Goal: Task Accomplishment & Management: Manage account settings

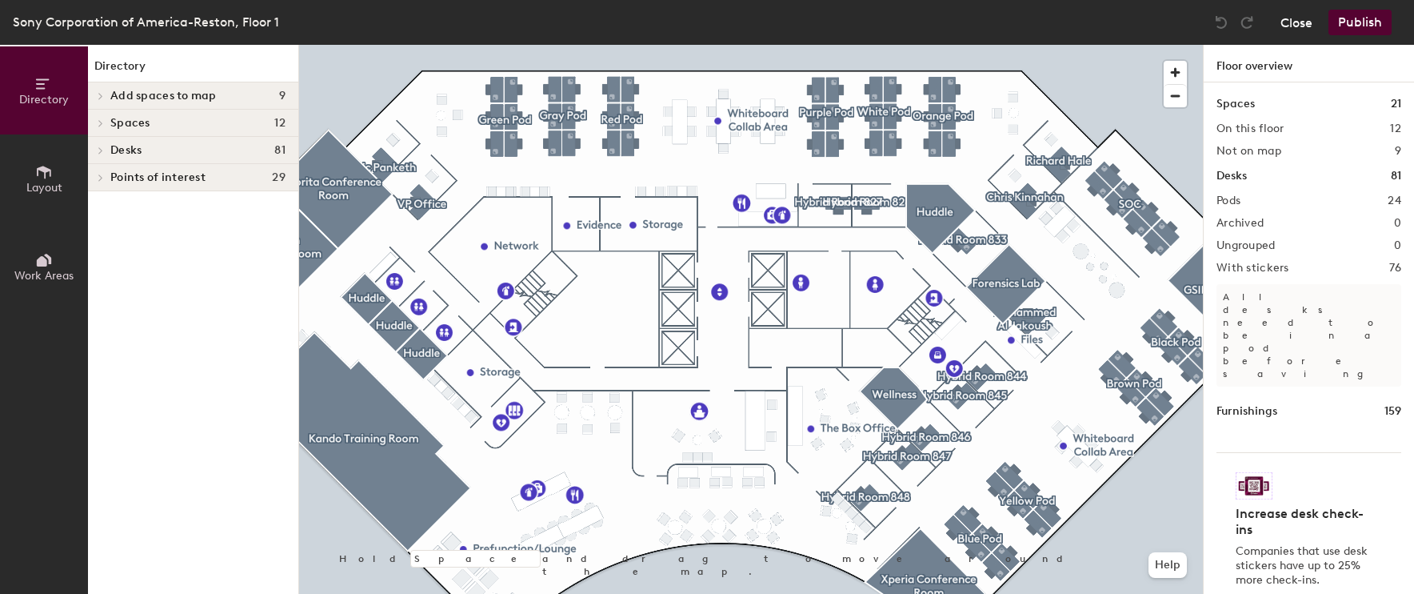
click at [1298, 22] on button "Close" at bounding box center [1297, 23] width 32 height 26
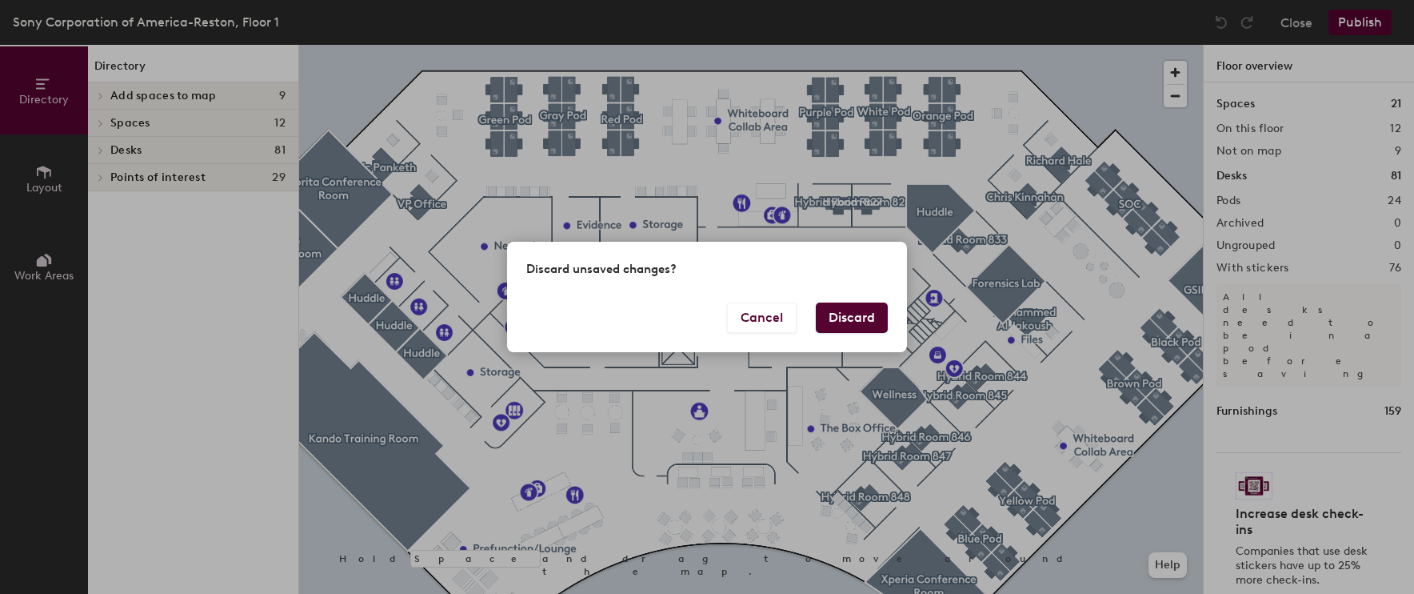
click at [878, 320] on button "Discard" at bounding box center [852, 317] width 72 height 30
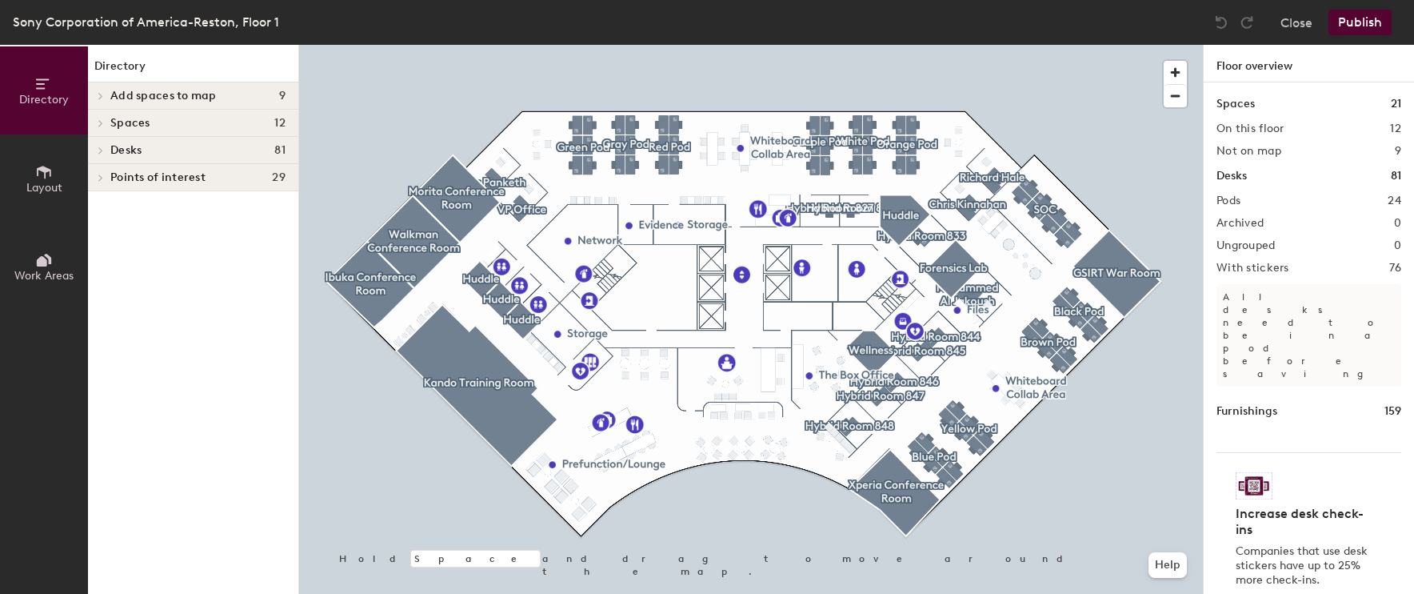
click at [171, 153] on h4 "Desks 81" at bounding box center [197, 150] width 175 height 13
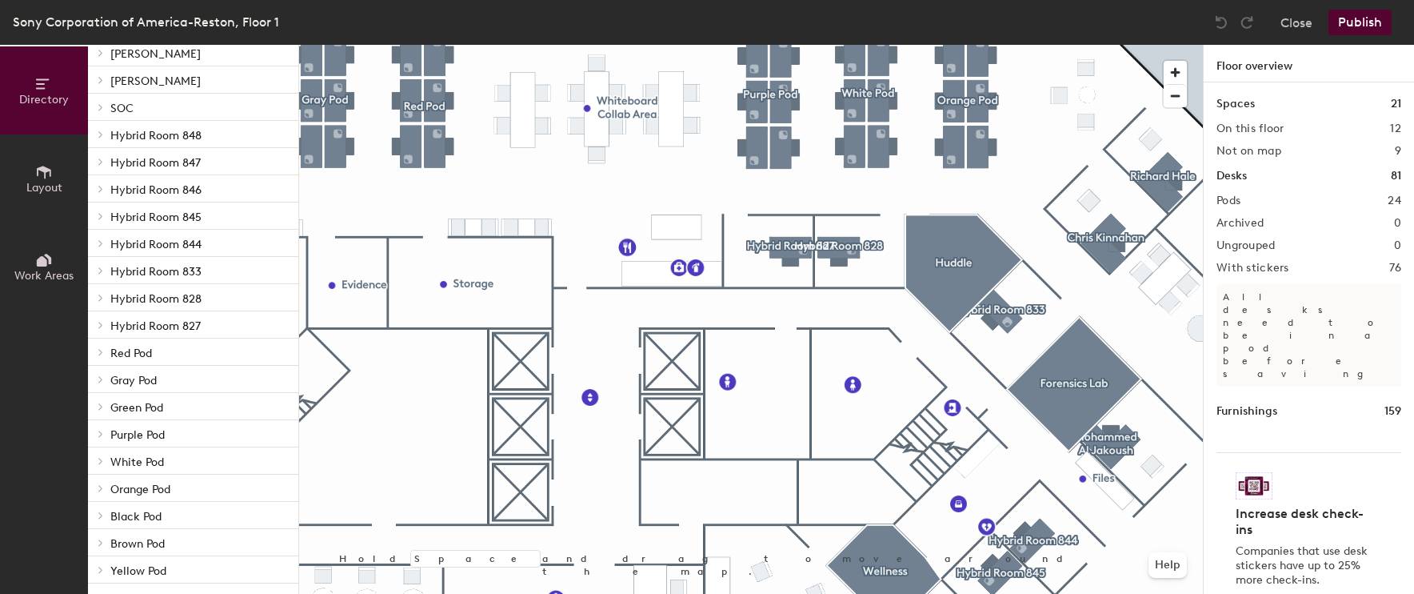
scroll to position [263, 0]
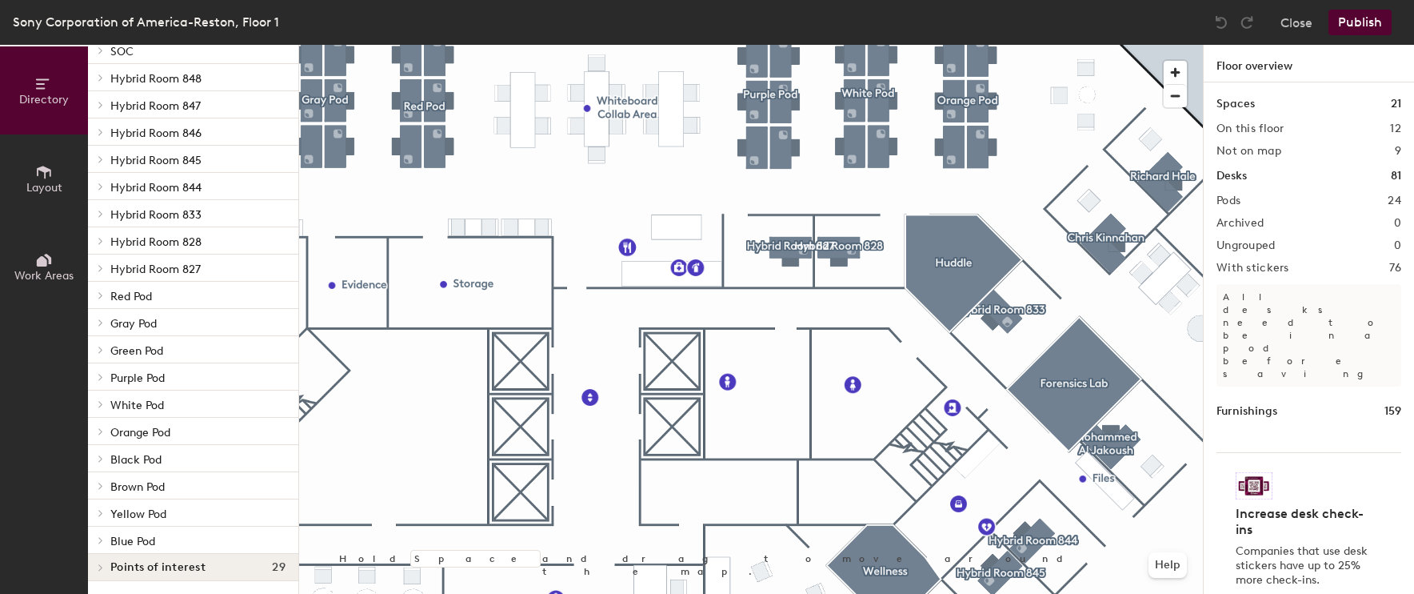
click at [165, 410] on p "White Pod" at bounding box center [197, 404] width 175 height 21
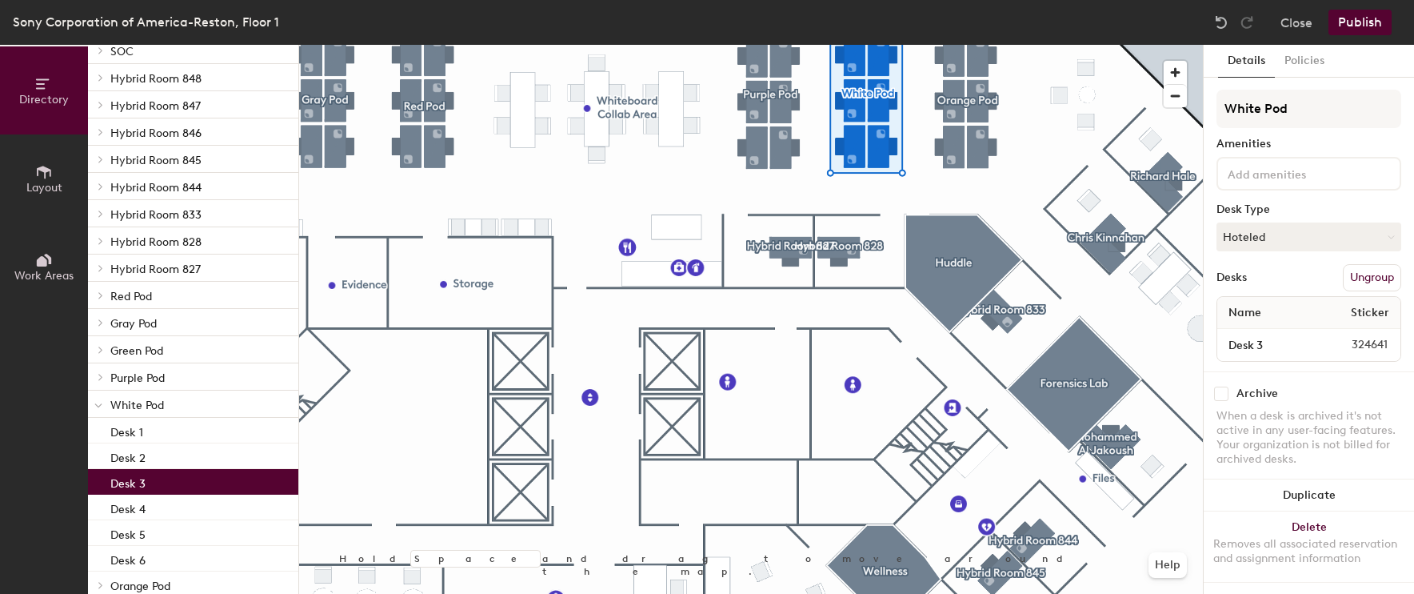
click at [148, 487] on div "Desk 3" at bounding box center [193, 482] width 210 height 26
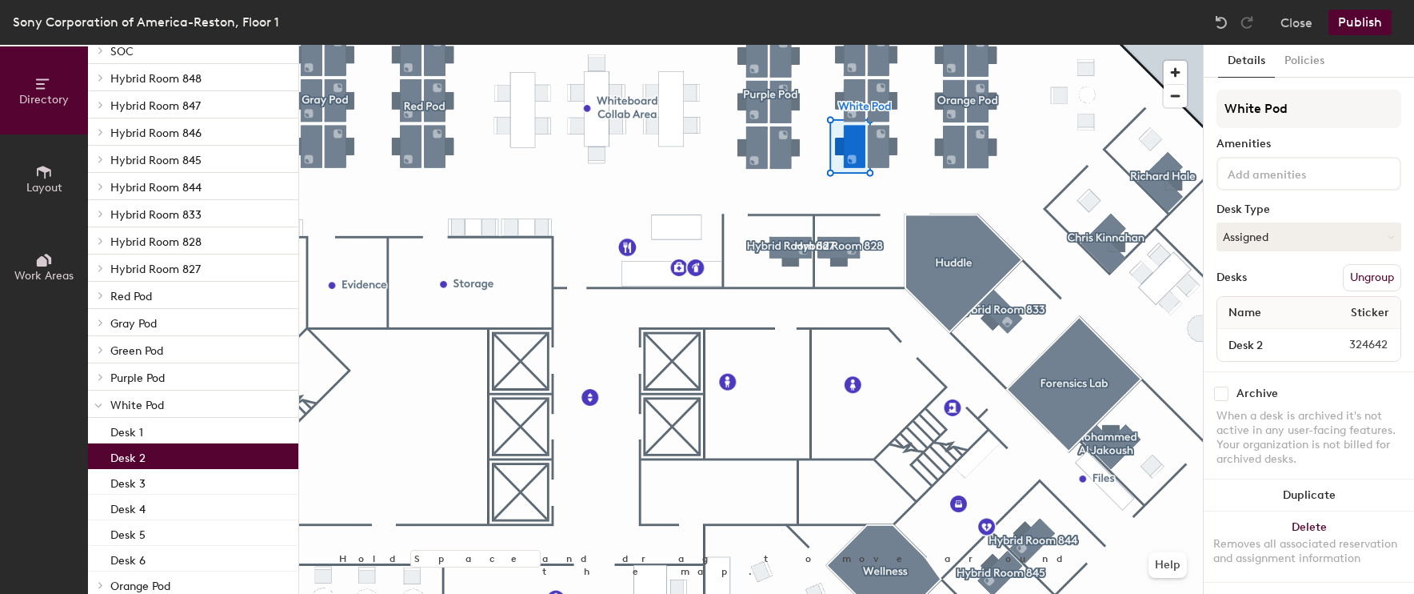
click at [146, 462] on div "Desk 2" at bounding box center [193, 456] width 210 height 26
click at [155, 554] on div "Desk 6" at bounding box center [193, 559] width 210 height 26
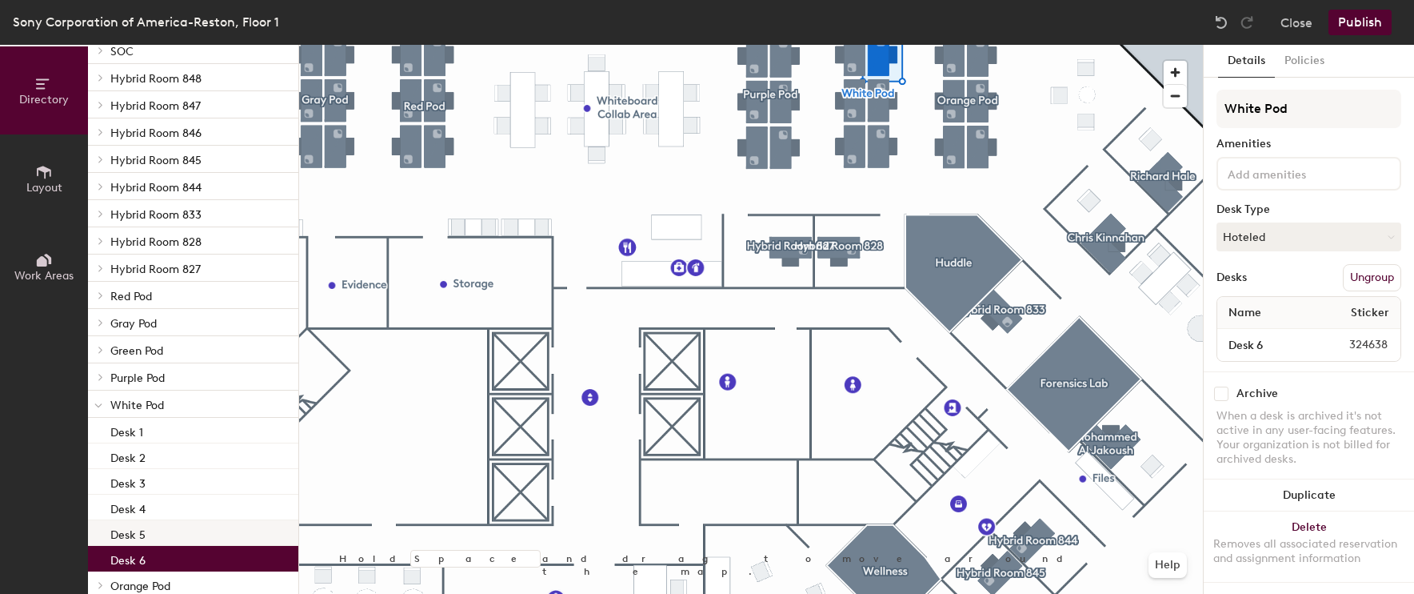
click at [152, 536] on div "Desk 5" at bounding box center [193, 533] width 210 height 26
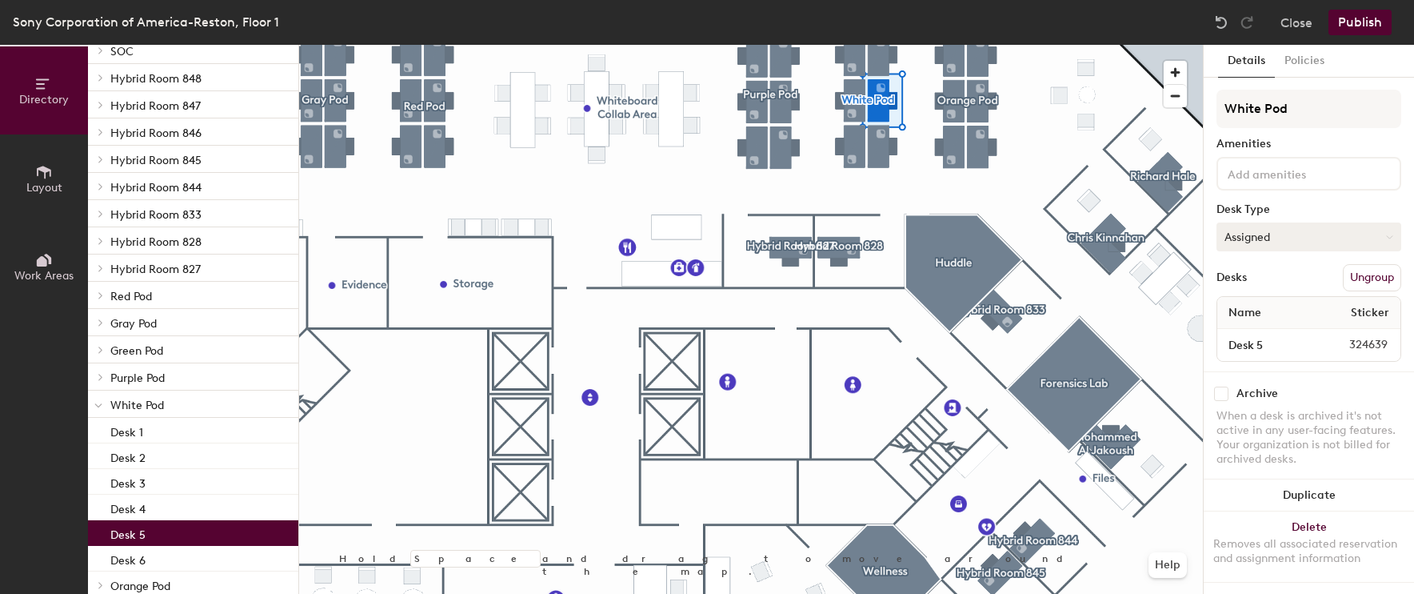
click at [1286, 233] on button "Assigned" at bounding box center [1309, 236] width 185 height 29
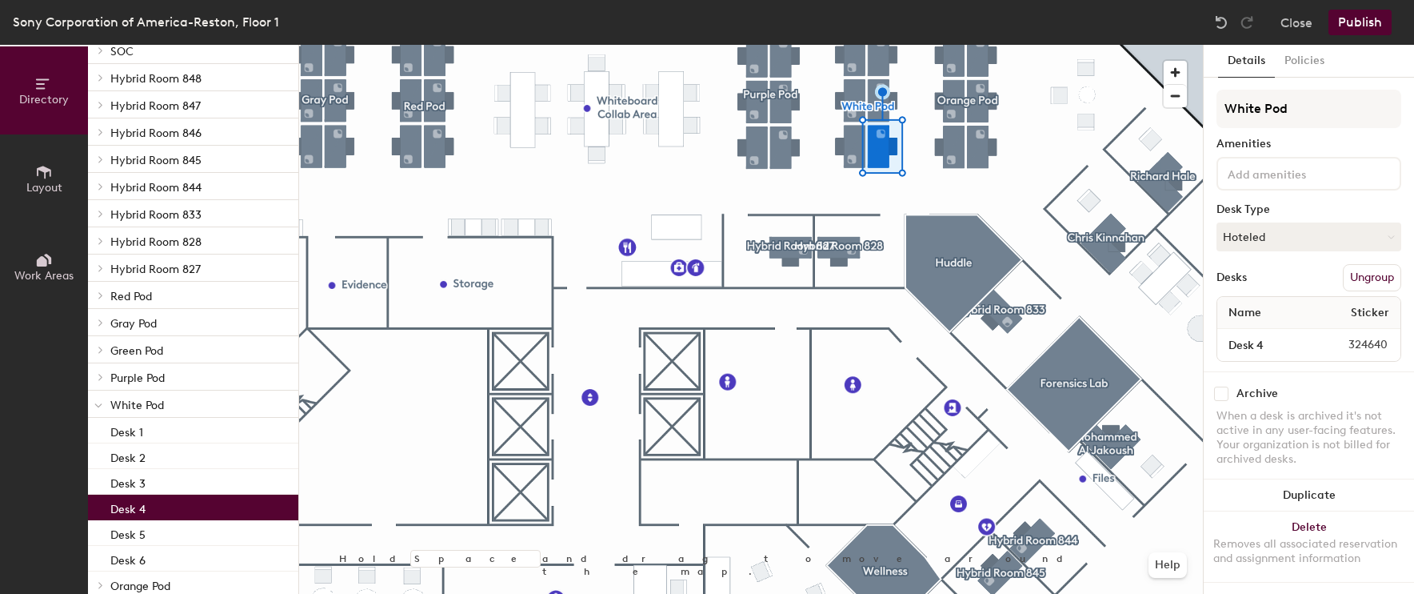
click at [885, 45] on div at bounding box center [751, 45] width 904 height 0
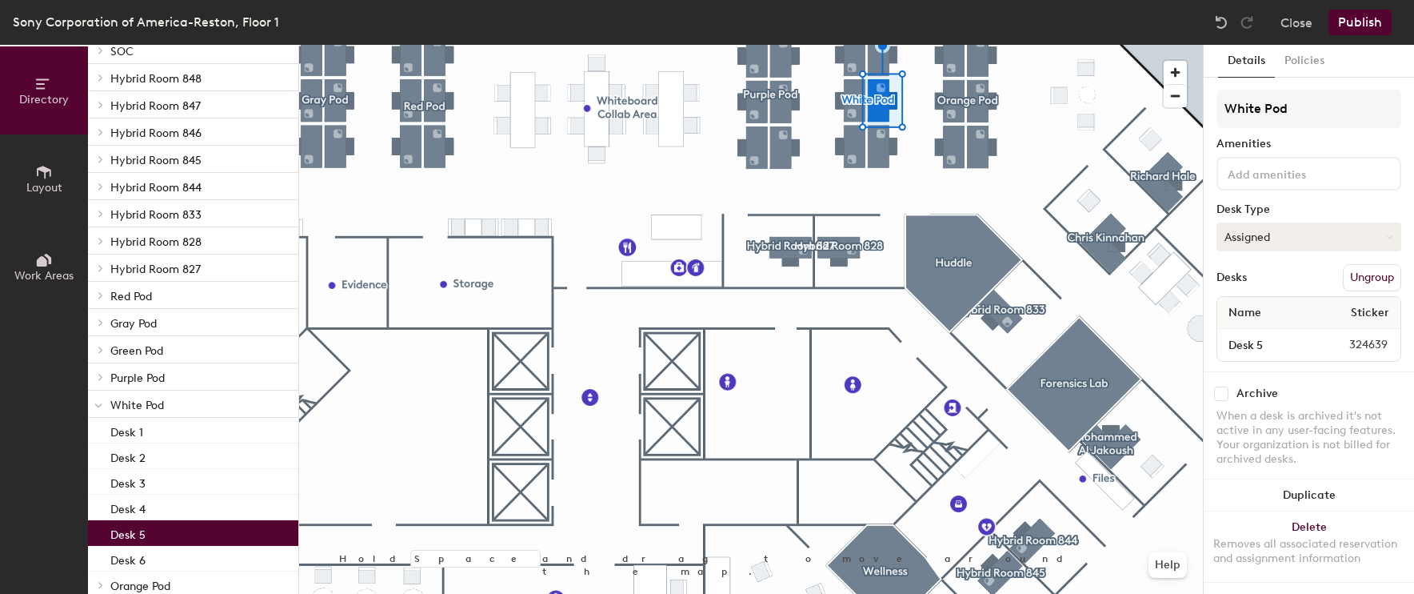
click at [1262, 228] on button "Assigned" at bounding box center [1309, 236] width 185 height 29
click at [1246, 334] on div "Hoteled" at bounding box center [1298, 334] width 160 height 24
click at [1360, 23] on button "Publish" at bounding box center [1360, 23] width 63 height 26
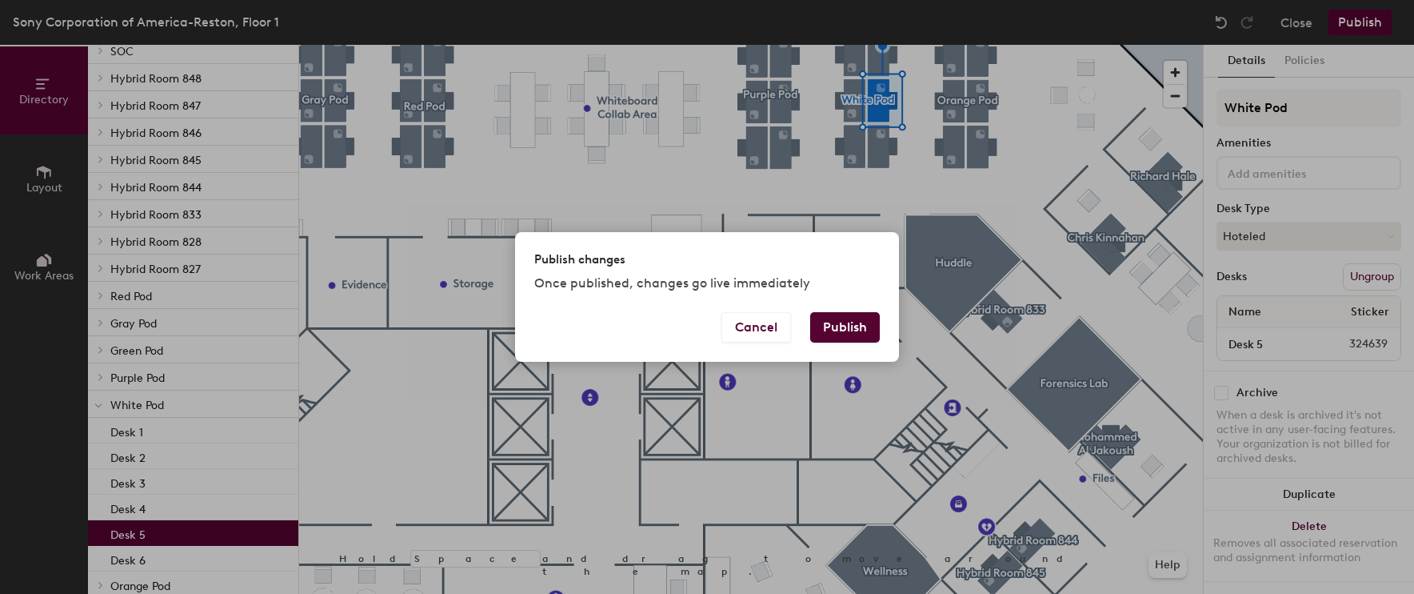
click at [834, 322] on button "Publish" at bounding box center [845, 327] width 70 height 30
